Goal: Task Accomplishment & Management: Manage account settings

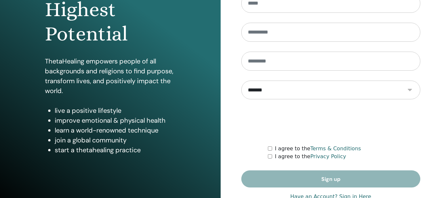
scroll to position [117, 0]
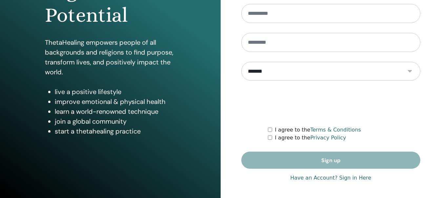
type input "**********"
click at [351, 177] on link "Have an Account? Sign in Here" at bounding box center [330, 178] width 81 height 8
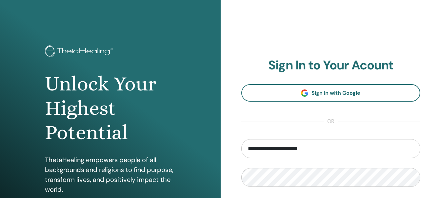
scroll to position [66, 0]
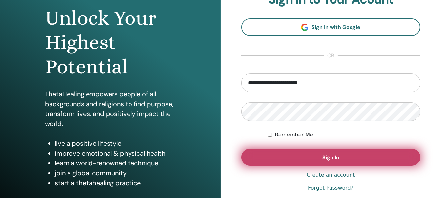
click at [336, 156] on span "Sign In" at bounding box center [331, 157] width 17 height 7
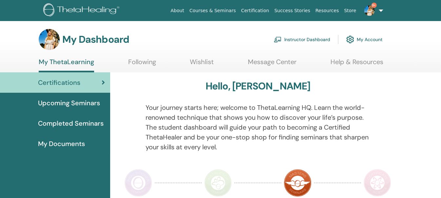
click at [295, 39] on link "Instructor Dashboard" at bounding box center [302, 39] width 56 height 14
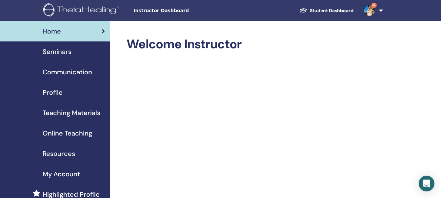
click at [60, 50] on span "Seminars" at bounding box center [57, 52] width 29 height 10
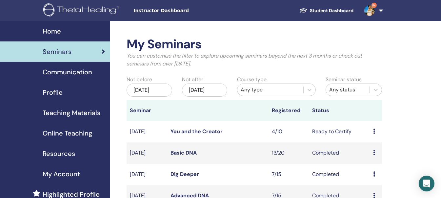
scroll to position [32, 0]
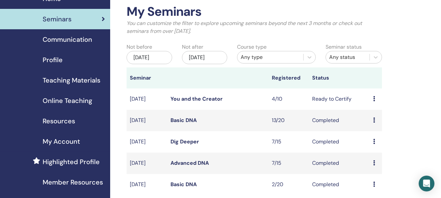
click at [374, 97] on icon at bounding box center [375, 98] width 2 height 5
click at [421, 92] on div "My Seminars You can customize the filter to explore upcoming seminars beyond th…" at bounding box center [275, 181] width 331 height 385
click at [213, 98] on link "You and the Creator" at bounding box center [197, 98] width 52 height 7
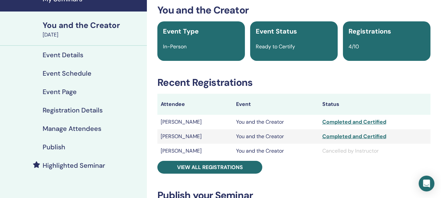
scroll to position [66, 0]
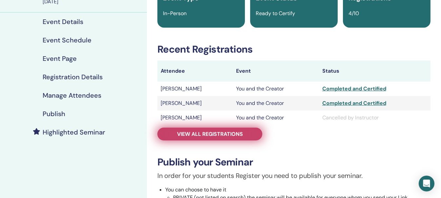
click at [225, 138] on link "View all registrations" at bounding box center [210, 133] width 105 height 13
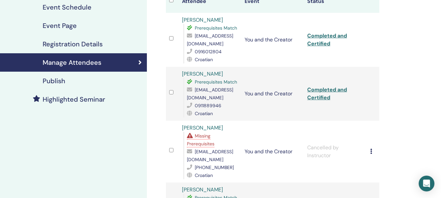
scroll to position [66, 0]
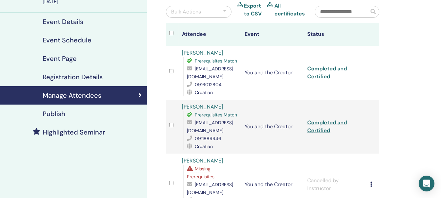
click at [319, 68] on link "Completed and Certified" at bounding box center [328, 72] width 40 height 15
click at [323, 123] on link "Completed and Certified" at bounding box center [328, 126] width 40 height 15
click at [323, 67] on link "Completed and Certified" at bounding box center [328, 72] width 40 height 15
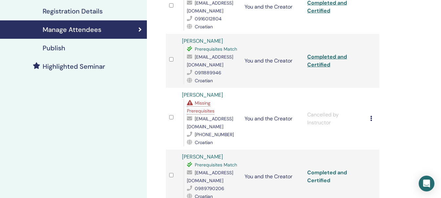
click at [334, 171] on link "Completed and Certified" at bounding box center [328, 176] width 40 height 15
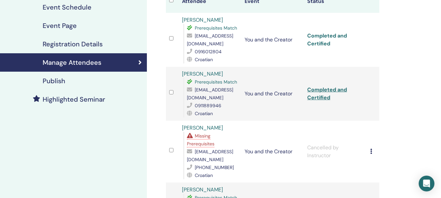
click at [336, 35] on link "Completed and Certified" at bounding box center [328, 39] width 40 height 15
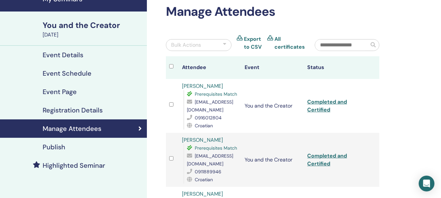
drag, startPoint x: 329, startPoint y: 100, endPoint x: 404, endPoint y: 61, distance: 84.4
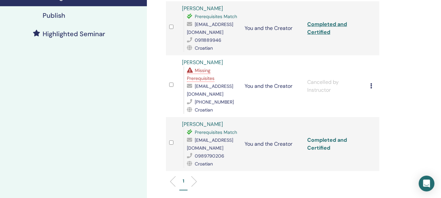
click at [322, 139] on link "Completed and Certified" at bounding box center [328, 143] width 40 height 15
click at [411, 107] on div "Manage Attendees Bulk Actions Export to CSV All certificates Attendee Event Sta…" at bounding box center [294, 72] width 294 height 431
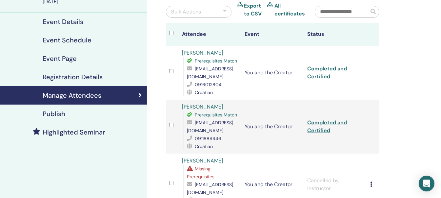
click at [326, 66] on link "Completed and Certified" at bounding box center [328, 72] width 40 height 15
click at [330, 68] on link "Completed and Certified" at bounding box center [328, 72] width 40 height 15
click at [326, 120] on link "Completed and Certified" at bounding box center [328, 126] width 40 height 15
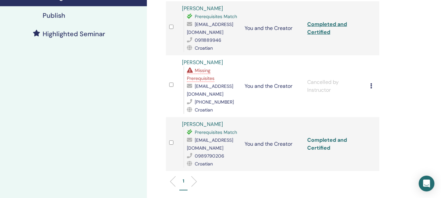
click at [324, 139] on link "Completed and Certified" at bounding box center [328, 143] width 40 height 15
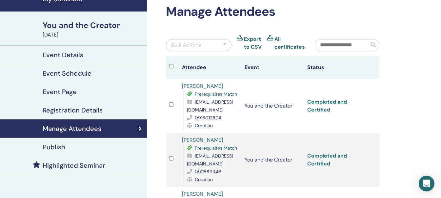
scroll to position [0, 0]
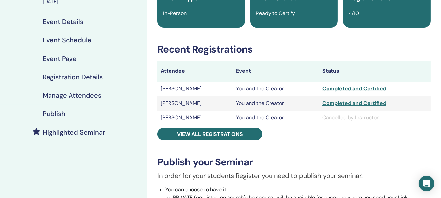
scroll to position [33, 0]
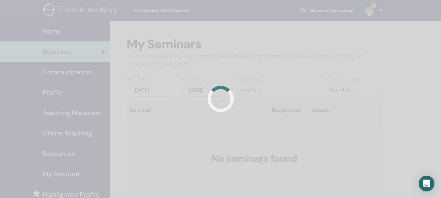
scroll to position [32, 0]
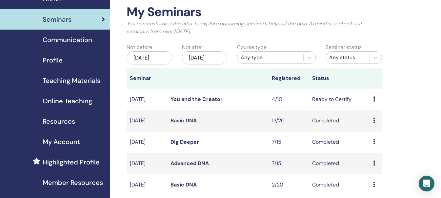
click at [375, 98] on icon at bounding box center [375, 98] width 2 height 5
click at [370, 112] on link "Edit" at bounding box center [369, 113] width 10 height 7
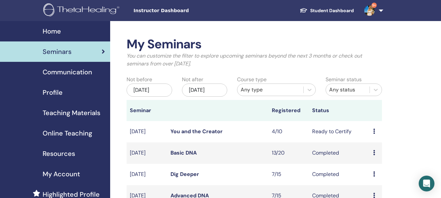
scroll to position [32, 0]
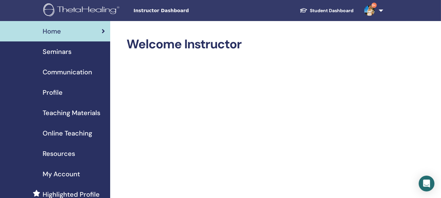
click at [88, 112] on span "Teaching Materials" at bounding box center [72, 113] width 58 height 10
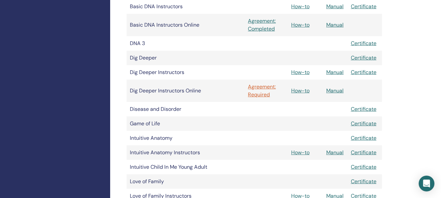
scroll to position [263, 0]
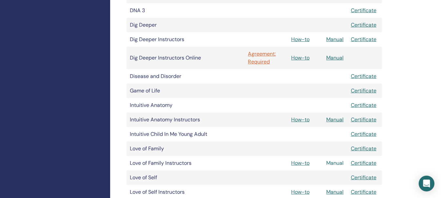
click at [335, 163] on link "Manual" at bounding box center [335, 162] width 17 height 7
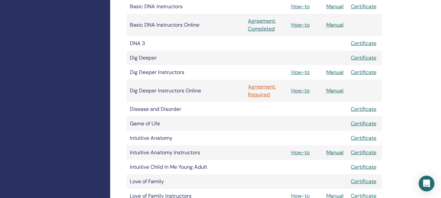
scroll to position [295, 0]
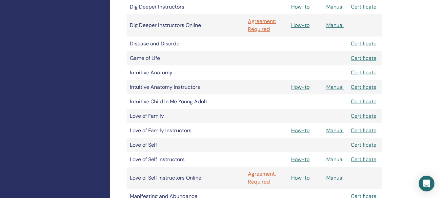
click at [336, 158] on link "Manual" at bounding box center [335, 159] width 17 height 7
